Goal: Navigation & Orientation: Find specific page/section

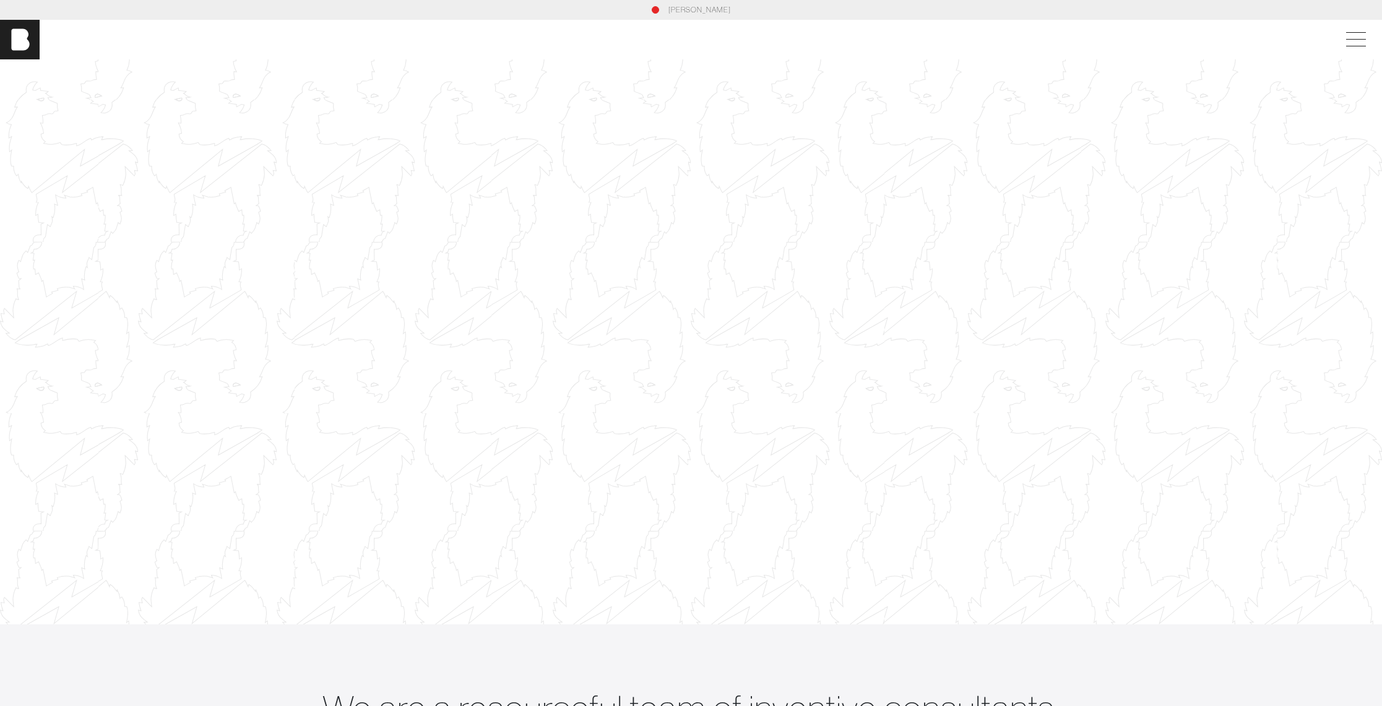
click at [705, 180] on div at bounding box center [691, 341] width 1382 height 777
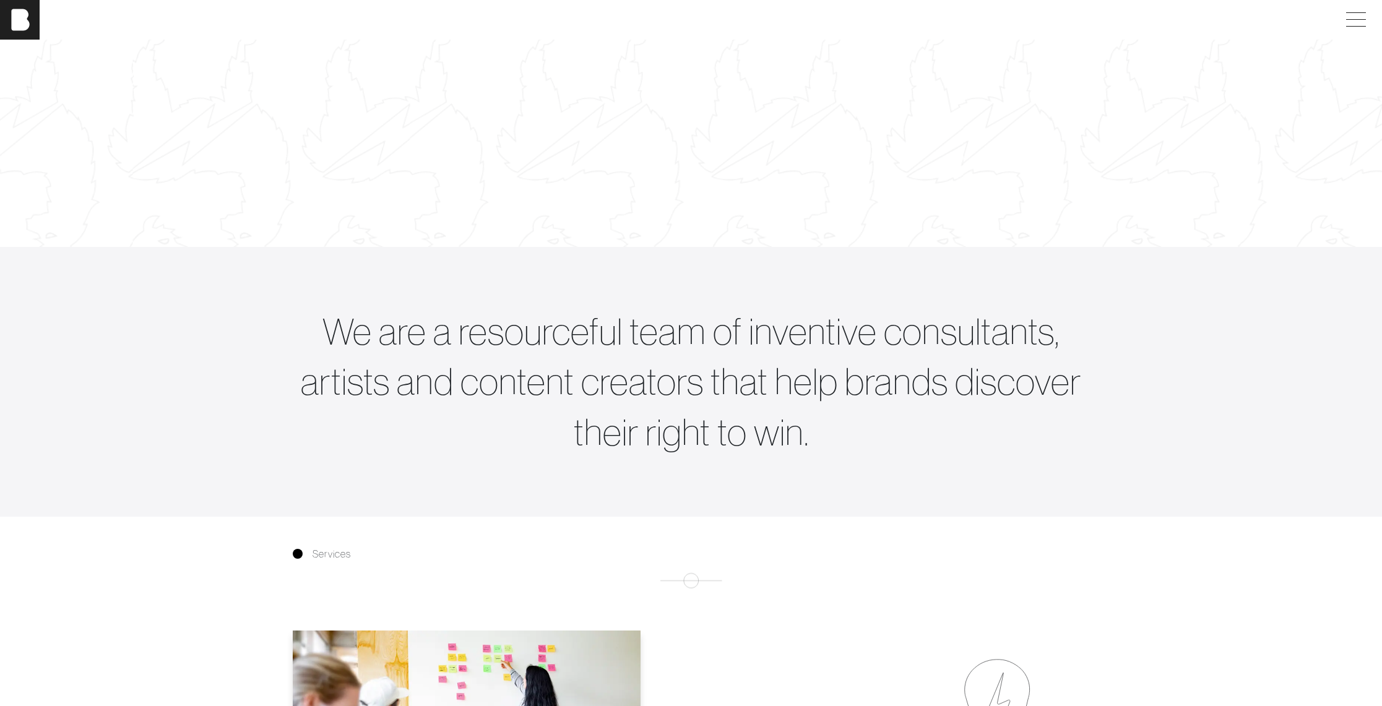
scroll to position [541, 0]
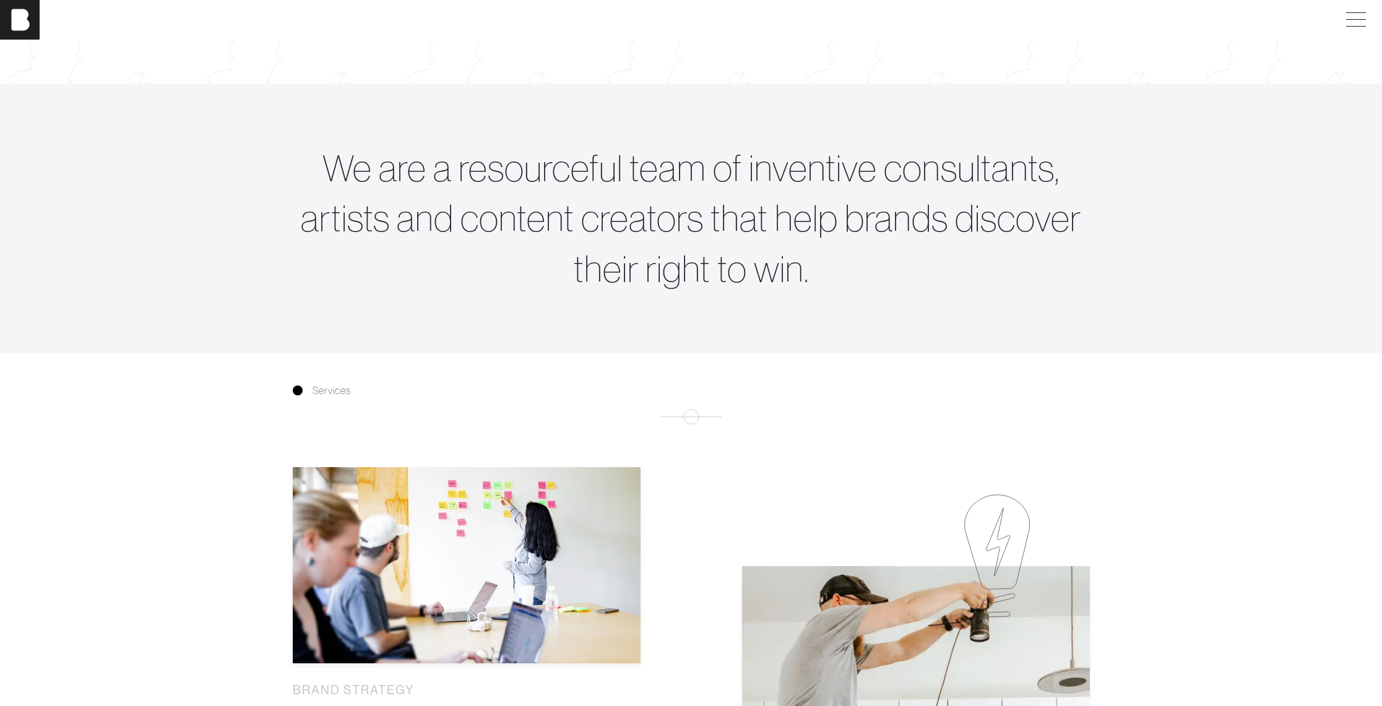
click at [344, 398] on span "Services" at bounding box center [332, 390] width 38 height 15
click at [330, 398] on span "Services" at bounding box center [332, 390] width 38 height 15
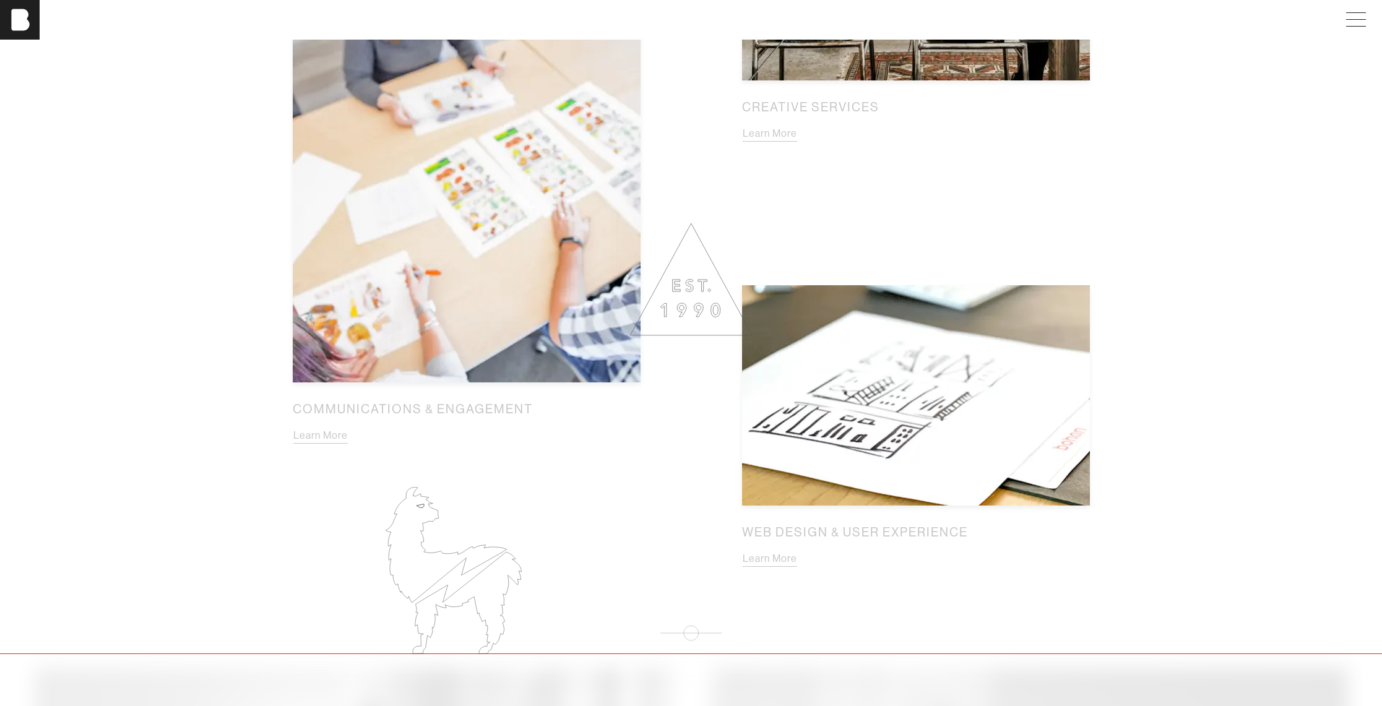
scroll to position [1711, 0]
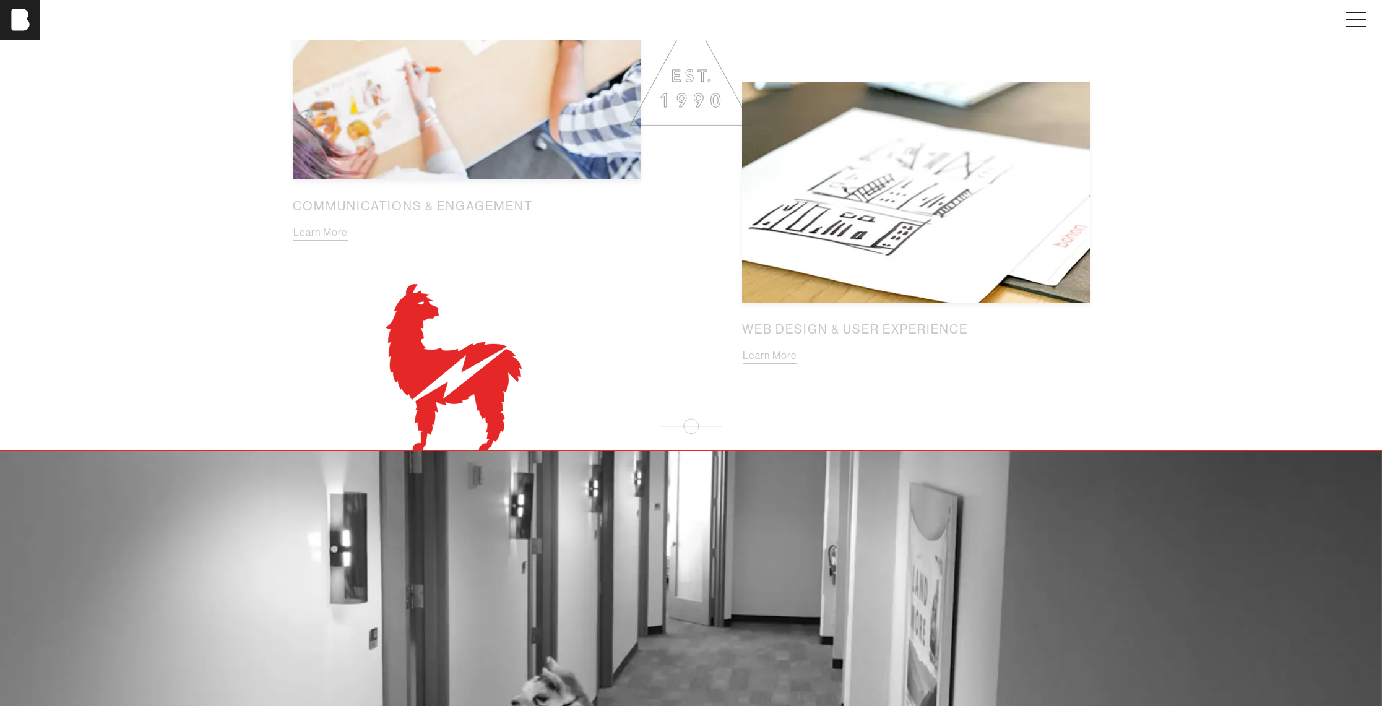
click at [483, 379] on icon at bounding box center [467, 399] width 109 height 101
click at [485, 383] on icon at bounding box center [467, 399] width 109 height 101
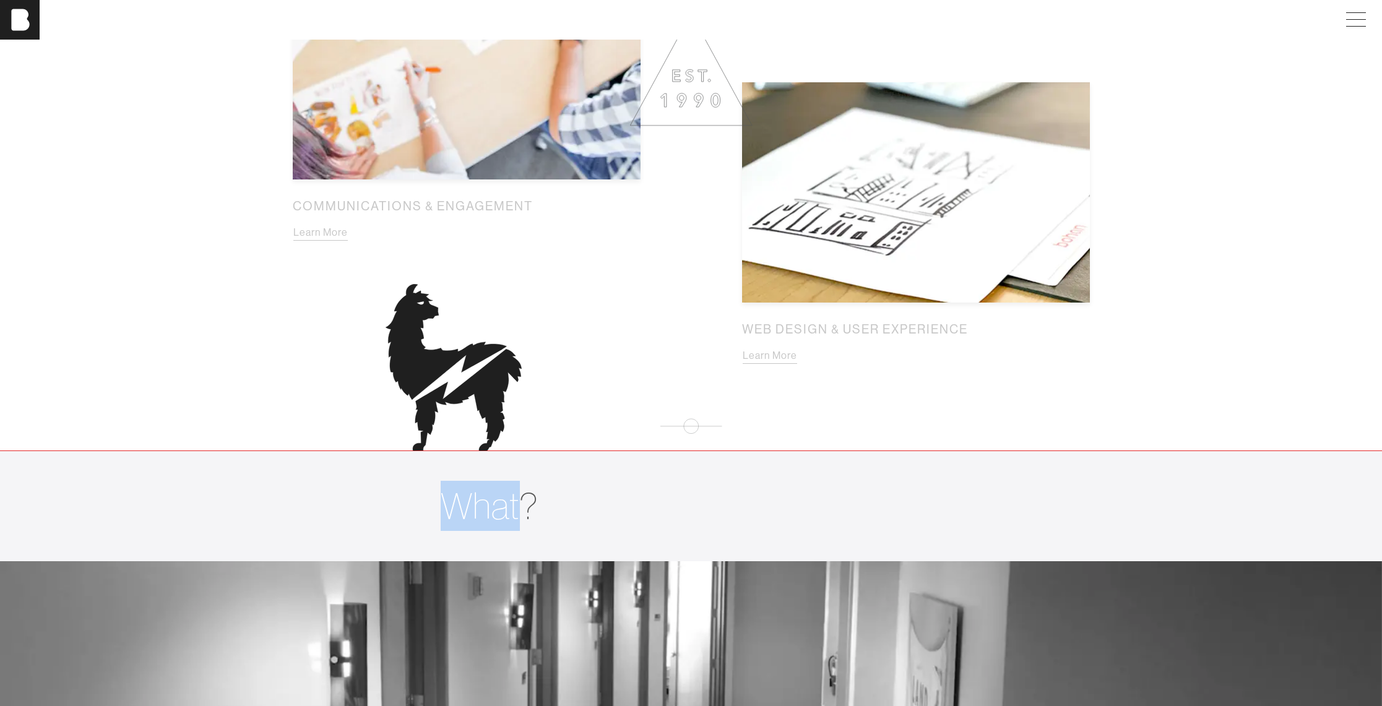
click at [485, 383] on icon at bounding box center [467, 399] width 109 height 101
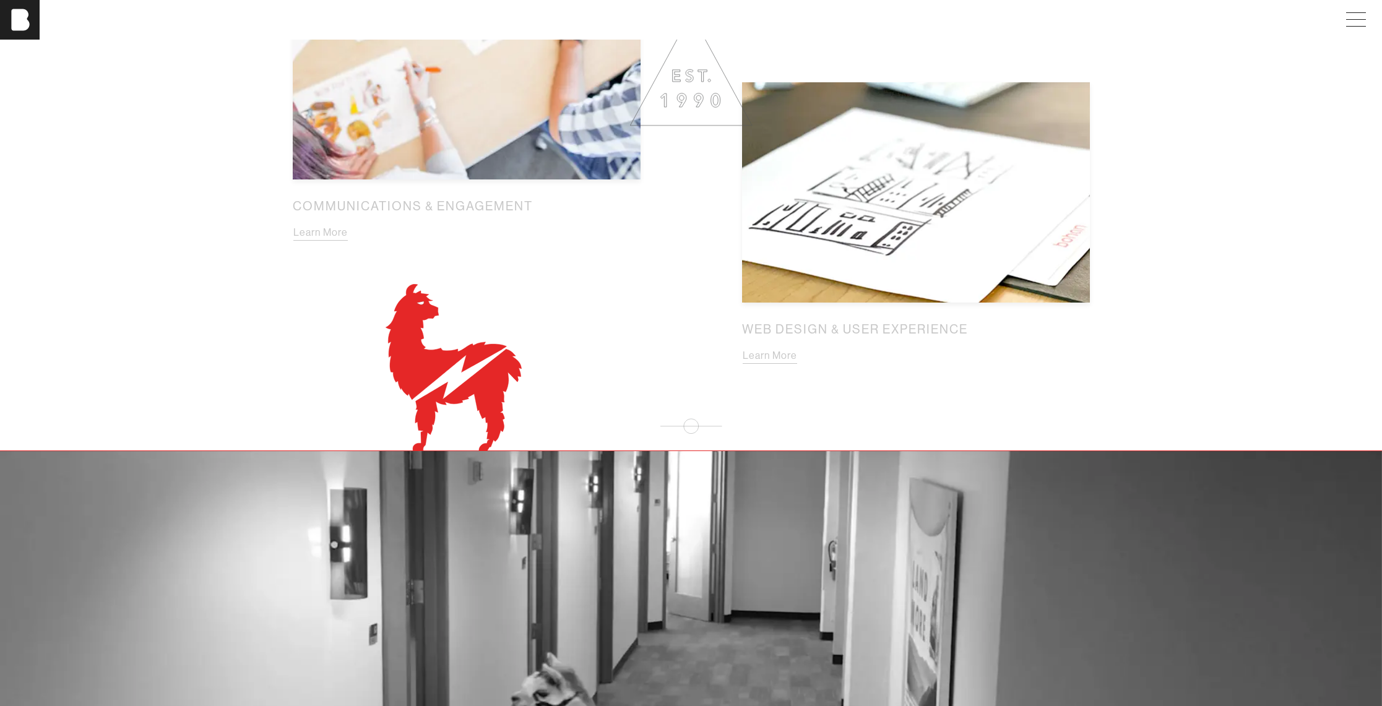
click at [485, 383] on icon at bounding box center [467, 399] width 109 height 101
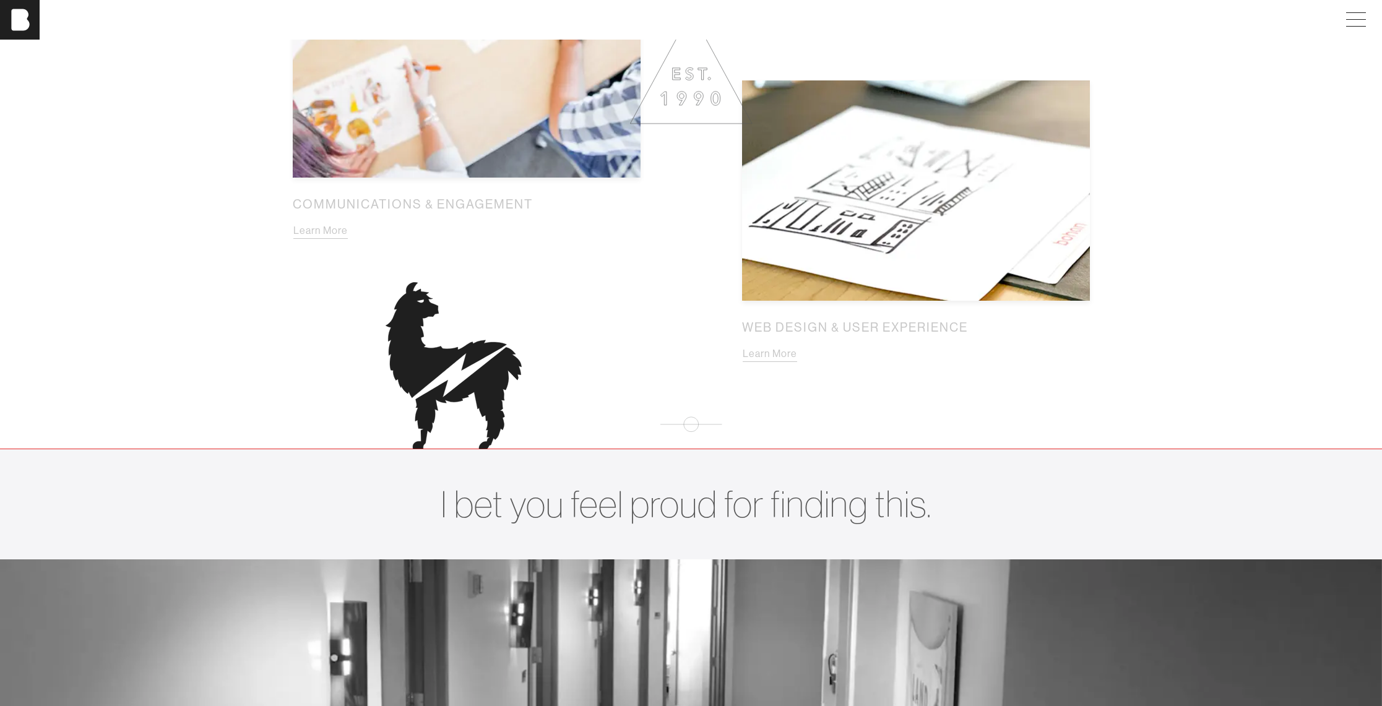
scroll to position [1713, 0]
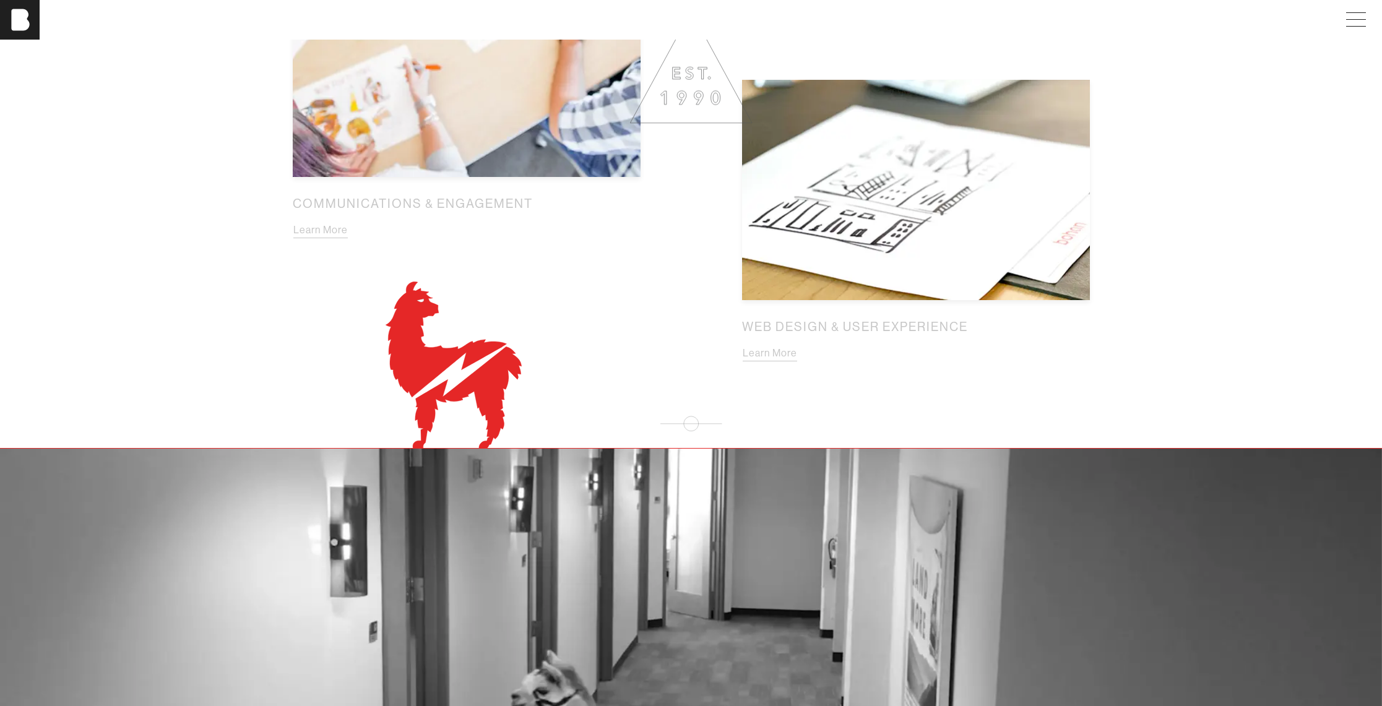
click at [485, 383] on icon at bounding box center [467, 397] width 109 height 101
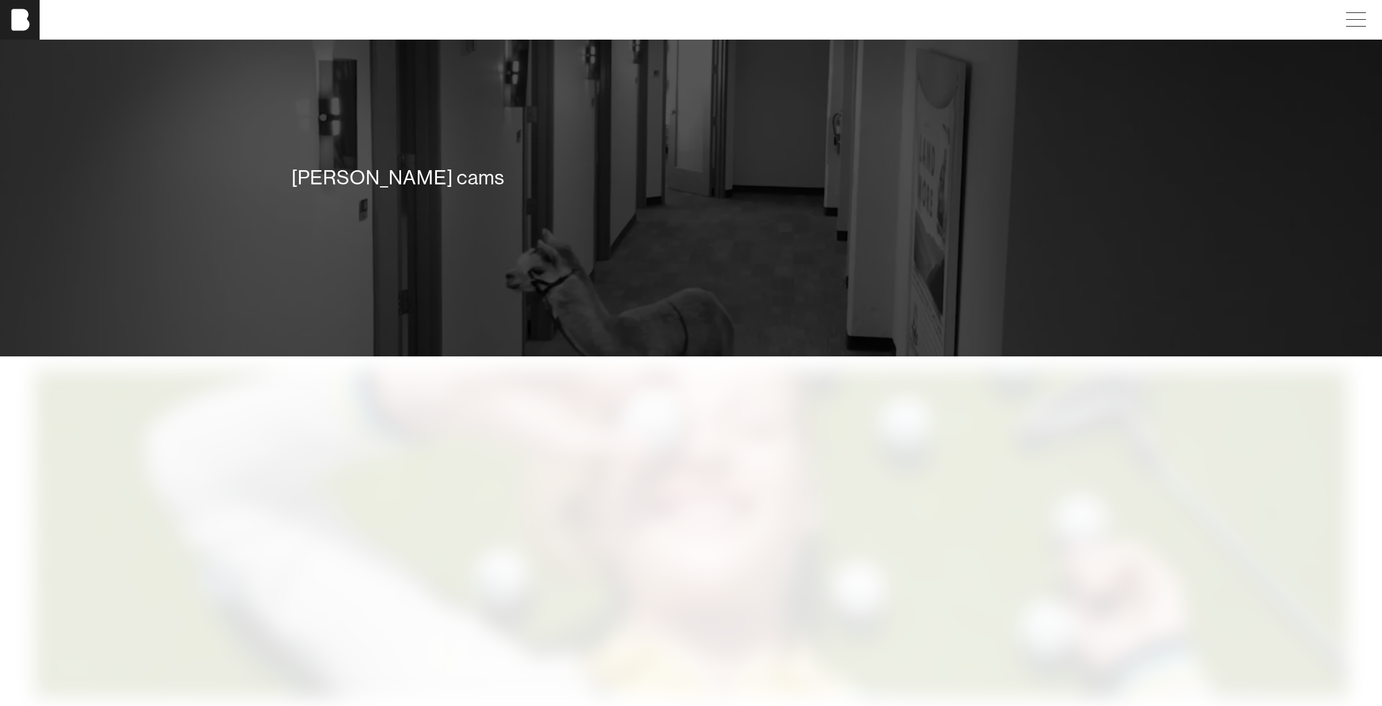
scroll to position [2159, 0]
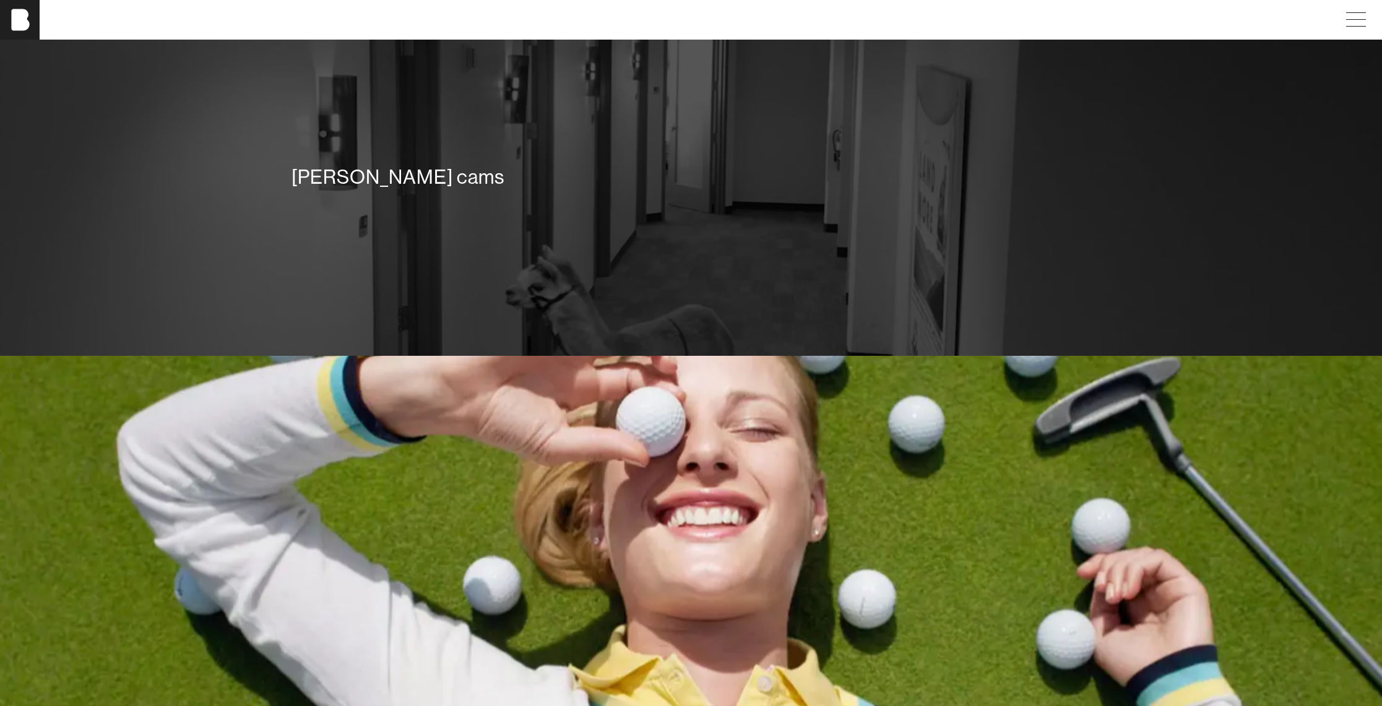
click at [702, 224] on div "[PERSON_NAME] cams" at bounding box center [691, 179] width 817 height 89
